Goal: Check status: Check status

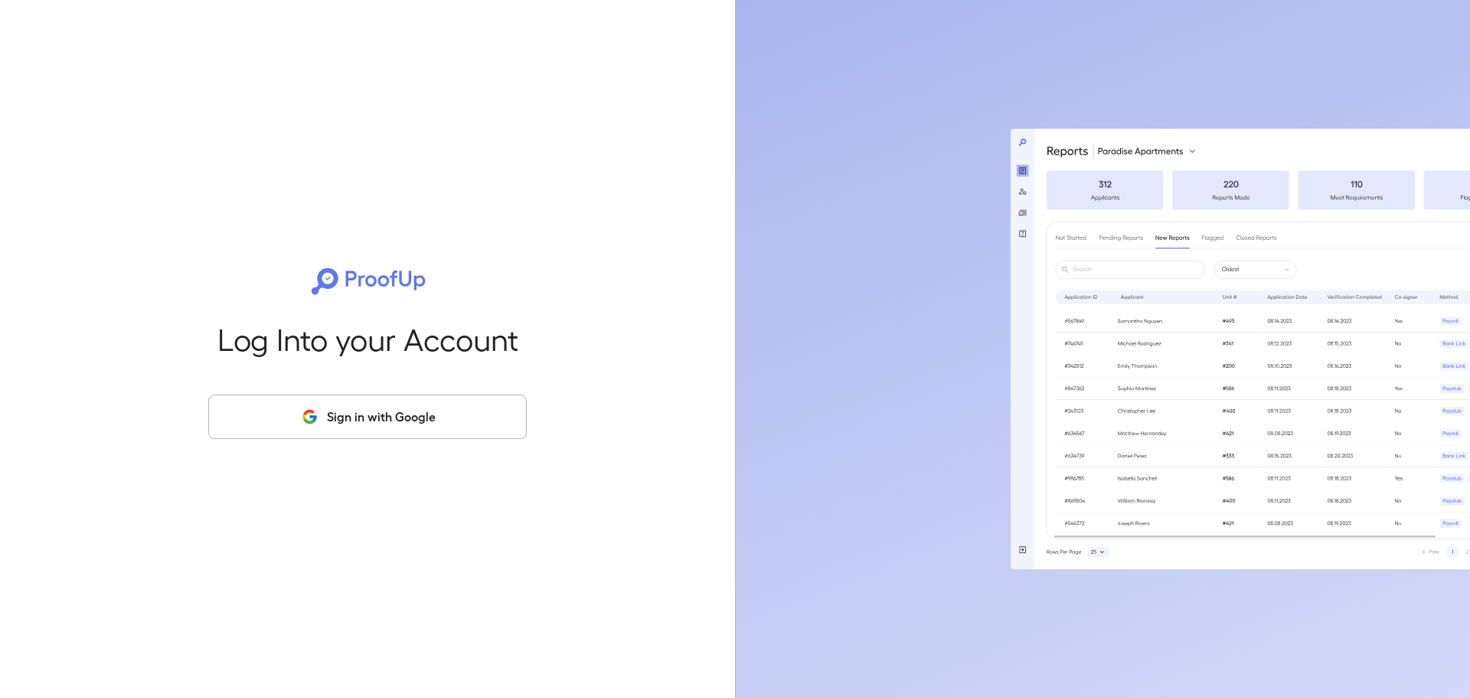
click at [345, 417] on button "Sign in with Google" at bounding box center [367, 416] width 319 height 44
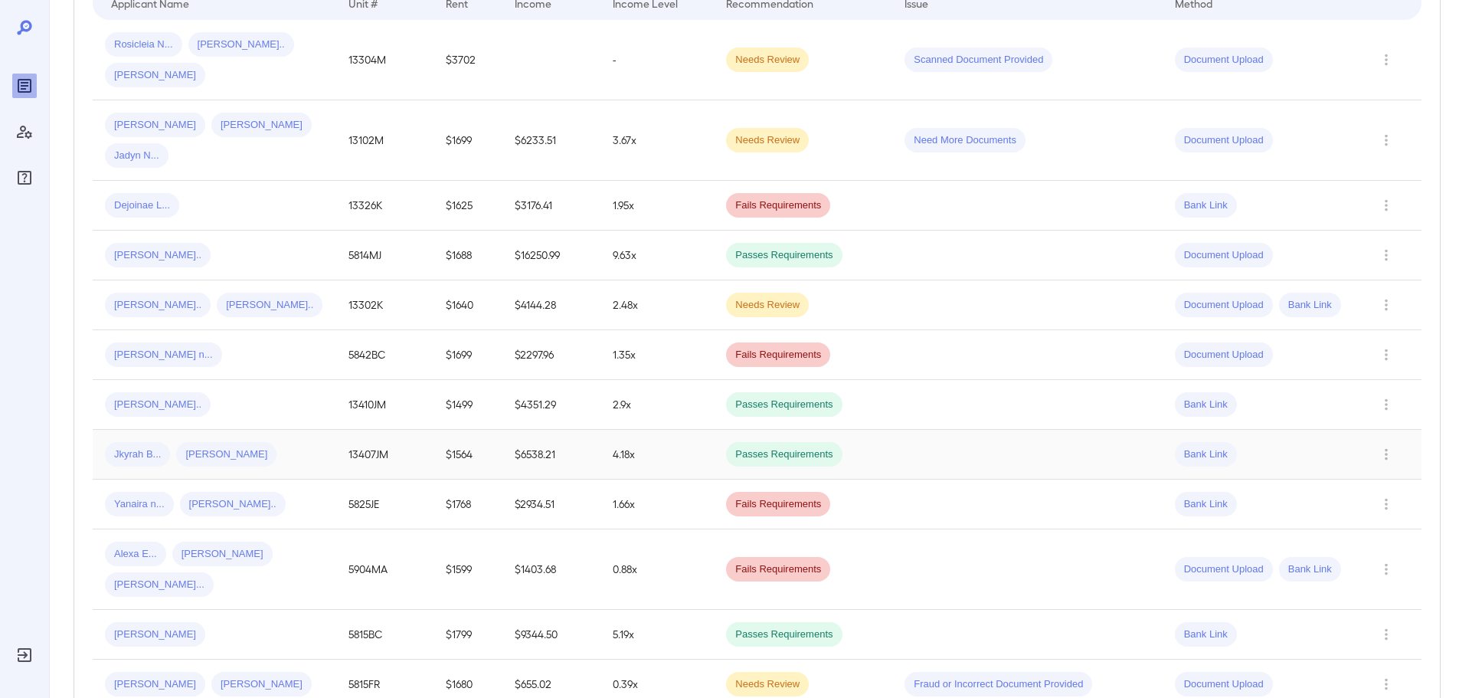
scroll to position [383, 0]
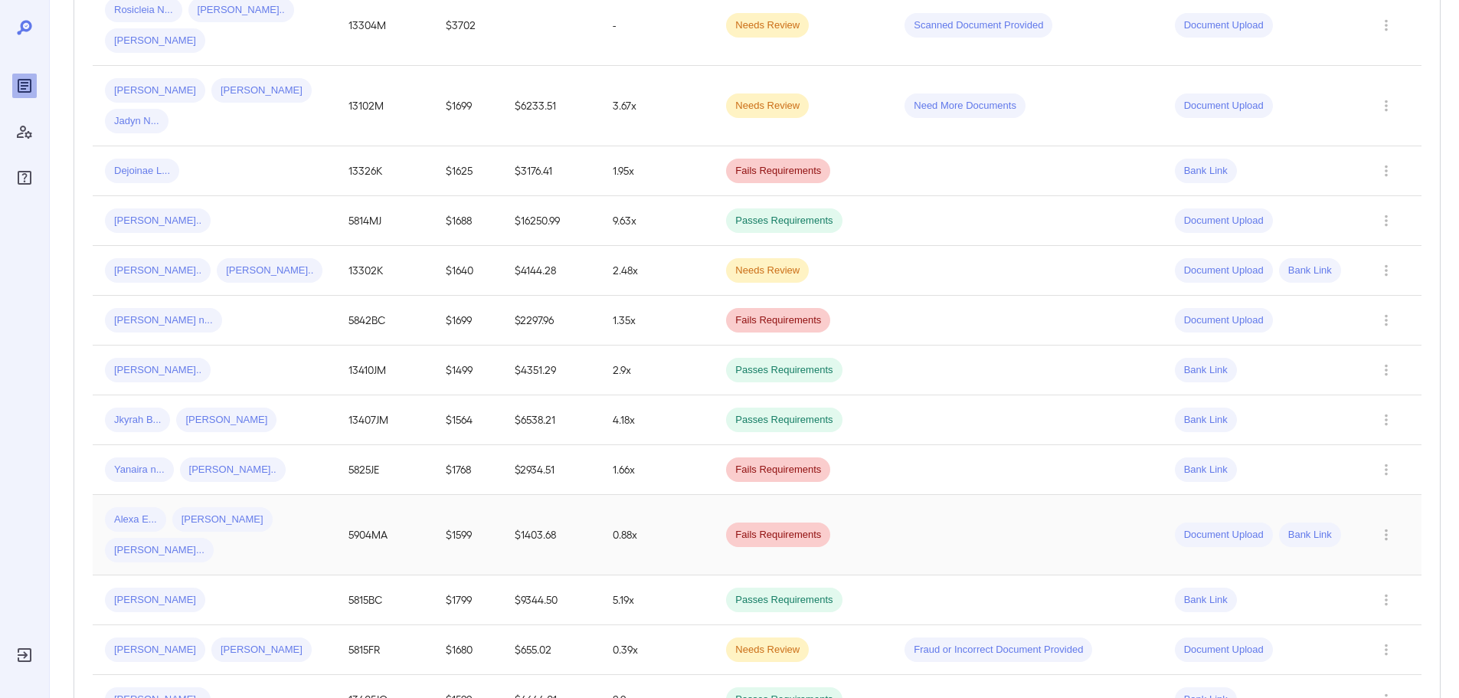
click at [224, 503] on td "Alexa E... [PERSON_NAME] Alexa L..." at bounding box center [214, 535] width 243 height 80
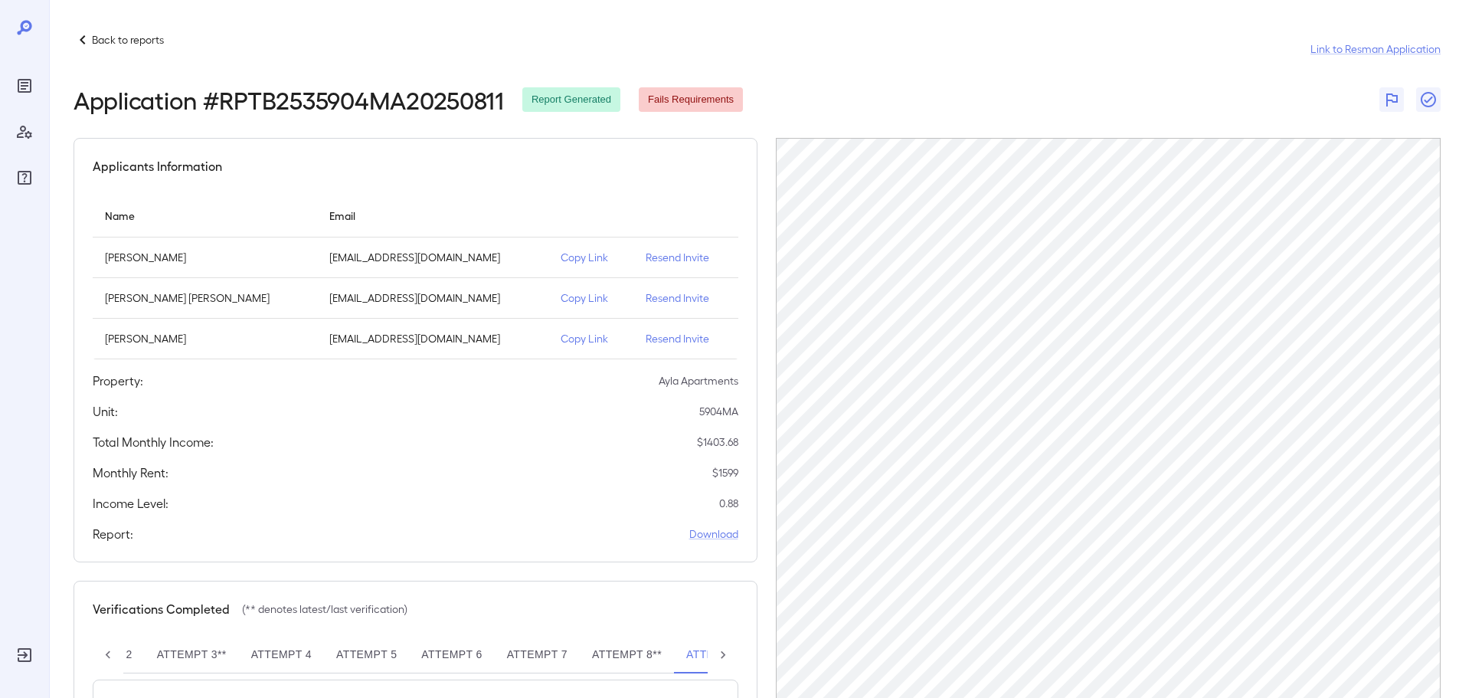
drag, startPoint x: 1126, startPoint y: 73, endPoint x: 1080, endPoint y: 39, distance: 57.0
click at [1127, 72] on header "Back to reports Link to Resman Application Application # RPTB2535904MA20250811 …" at bounding box center [757, 72] width 1367 height 83
